Goal: Information Seeking & Learning: Learn about a topic

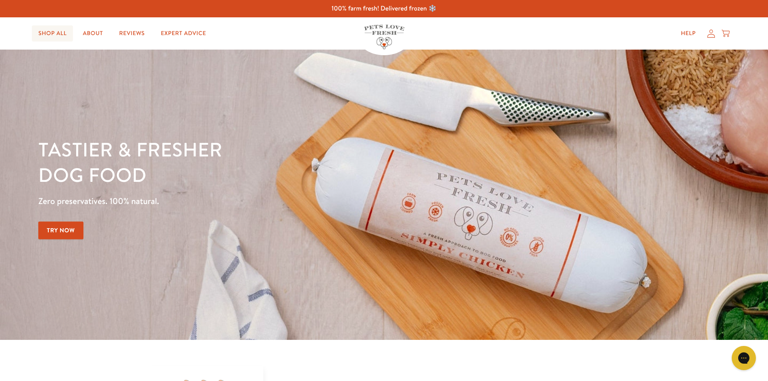
click at [55, 36] on link "Shop All" at bounding box center [52, 33] width 41 height 16
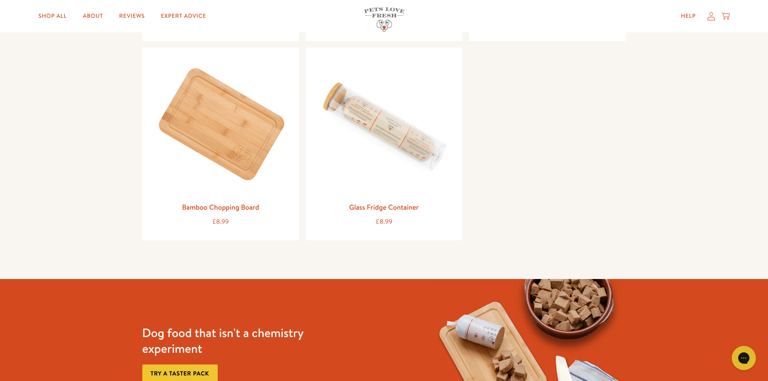
scroll to position [1170, 0]
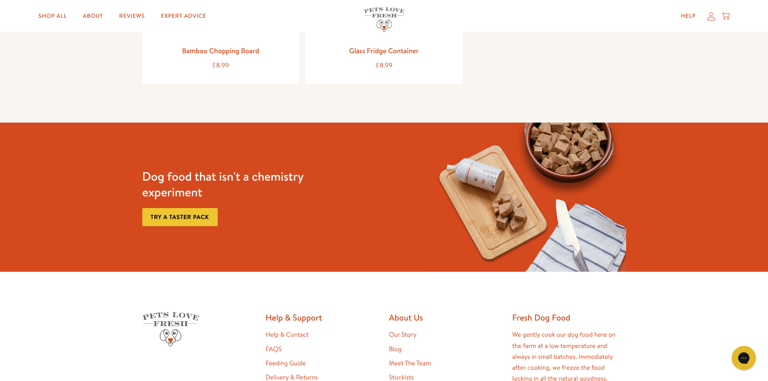
click at [177, 216] on link "Try a taster pack" at bounding box center [179, 217] width 75 height 18
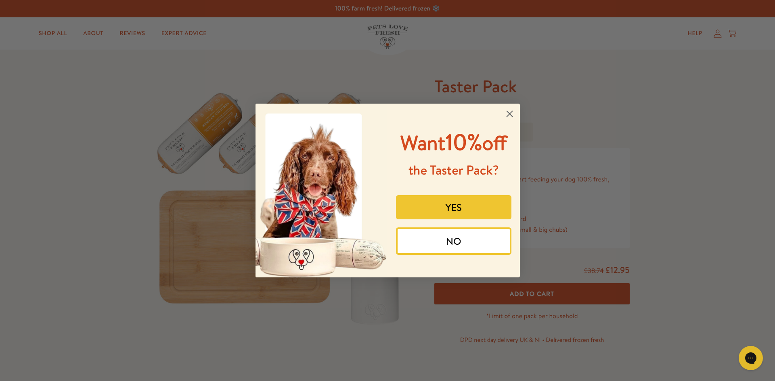
click at [449, 209] on button "YES" at bounding box center [453, 207] width 115 height 24
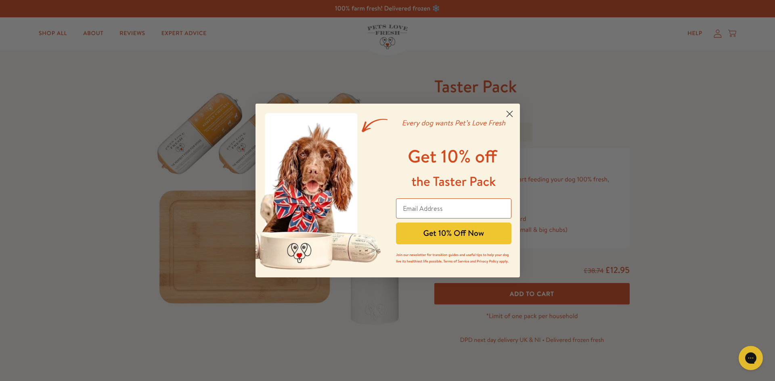
click at [511, 112] on icon "Close dialog" at bounding box center [509, 114] width 6 height 6
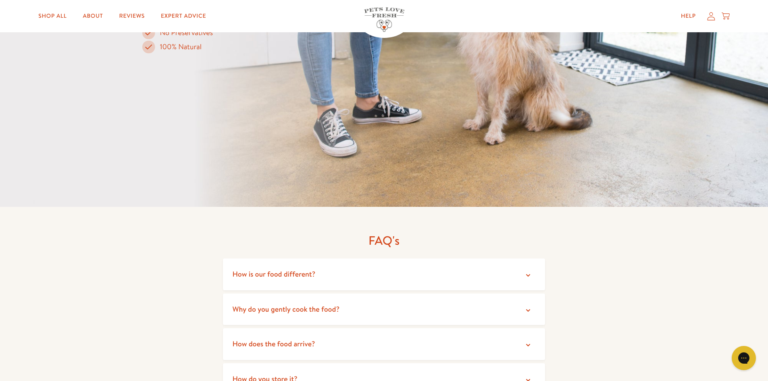
scroll to position [1372, 0]
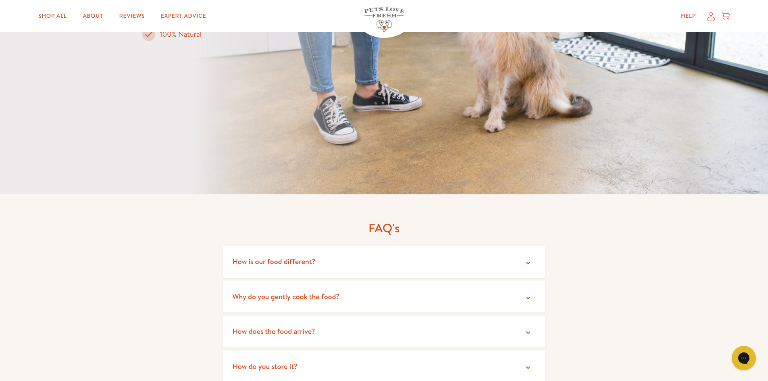
click at [531, 294] on icon at bounding box center [528, 298] width 8 height 8
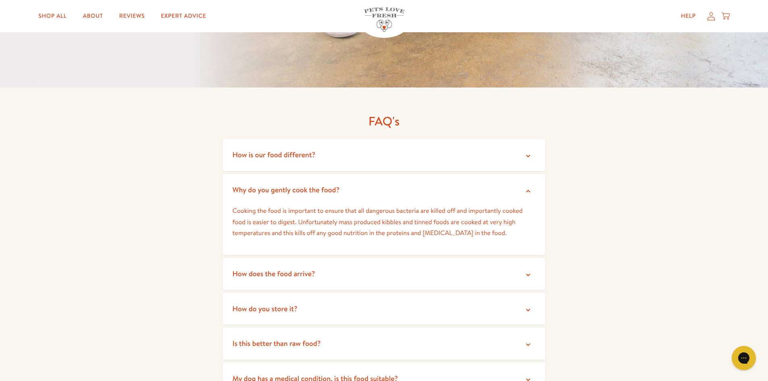
scroll to position [1493, 0]
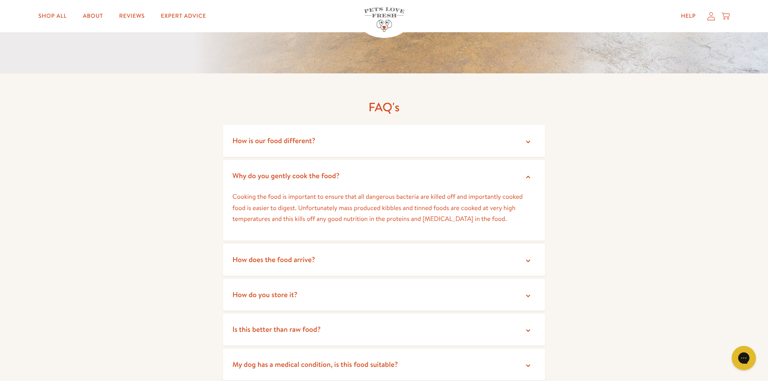
click at [530, 257] on icon at bounding box center [528, 261] width 8 height 8
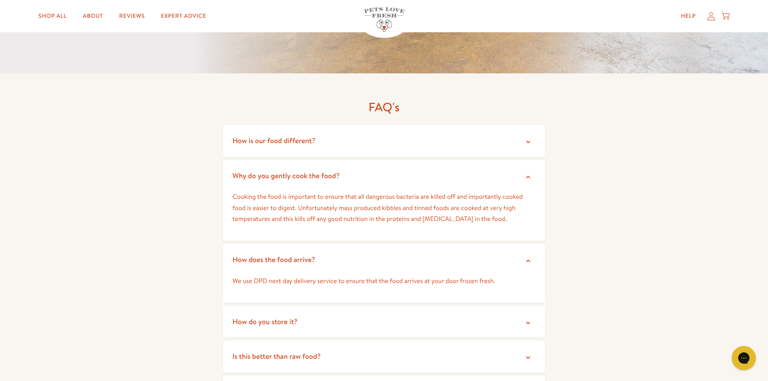
click at [529, 322] on icon at bounding box center [528, 323] width 4 height 2
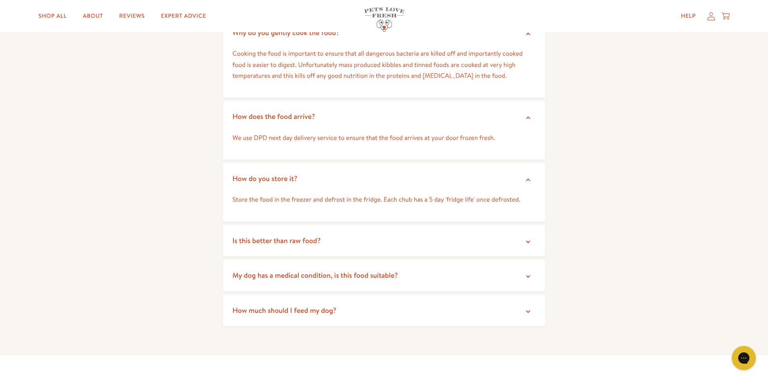
scroll to position [1654, 0]
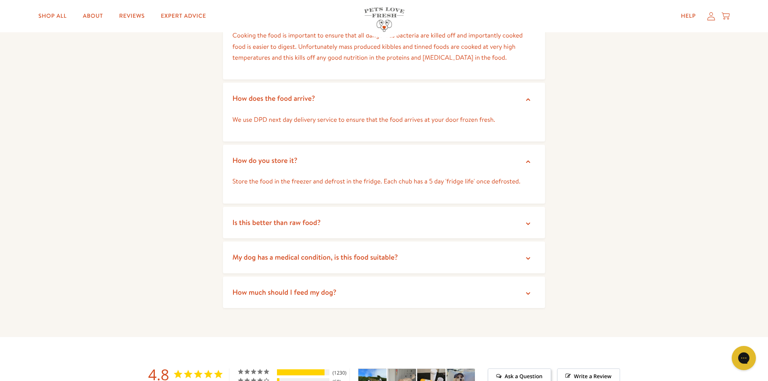
click at [526, 290] on icon at bounding box center [528, 294] width 8 height 8
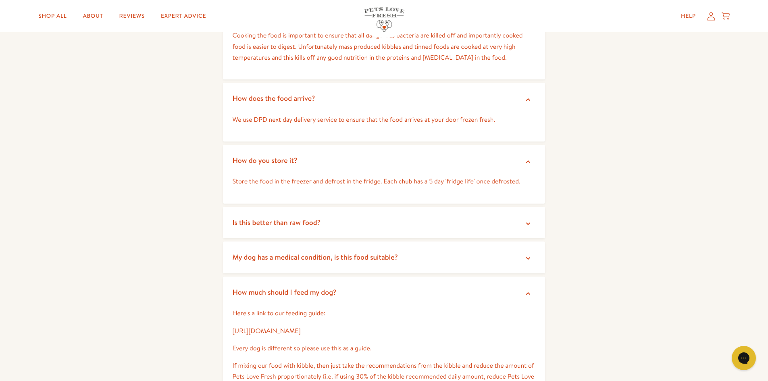
click at [301, 308] on p "Here's a link to our feeding guide:" at bounding box center [384, 313] width 303 height 11
click at [251, 308] on p "Here's a link to our feeding guide:" at bounding box center [384, 313] width 303 height 11
click at [296, 327] on link "https://petslovefresh.com/pages/feeding-guide" at bounding box center [267, 331] width 68 height 9
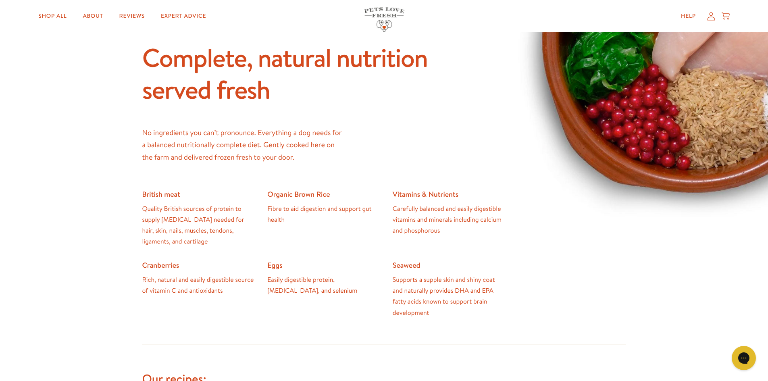
scroll to position [121, 0]
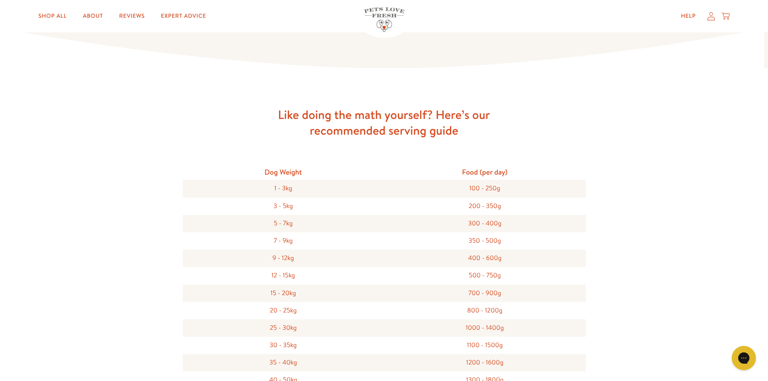
scroll to position [161, 0]
click at [98, 18] on link "About" at bounding box center [92, 16] width 33 height 16
